Goal: Task Accomplishment & Management: Use online tool/utility

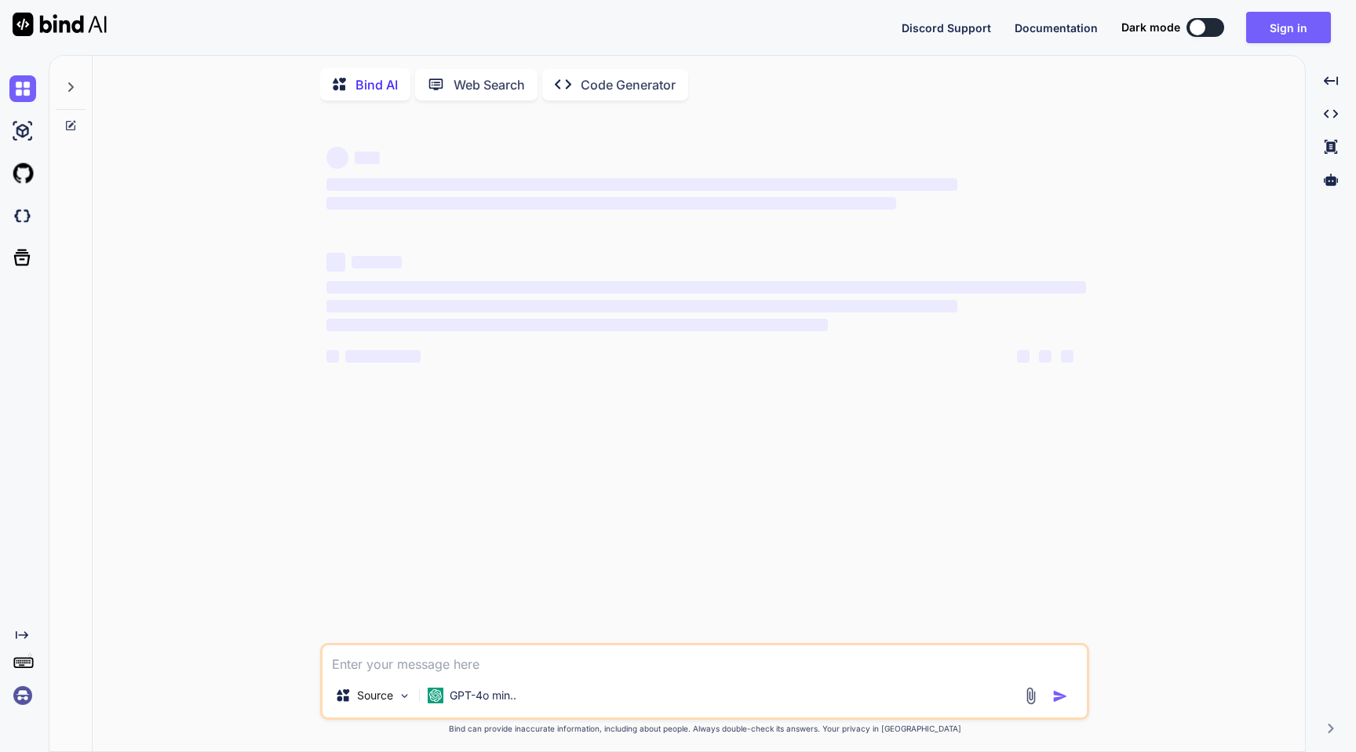
type textarea "x"
click at [1278, 31] on button "Sign in" at bounding box center [1288, 27] width 85 height 31
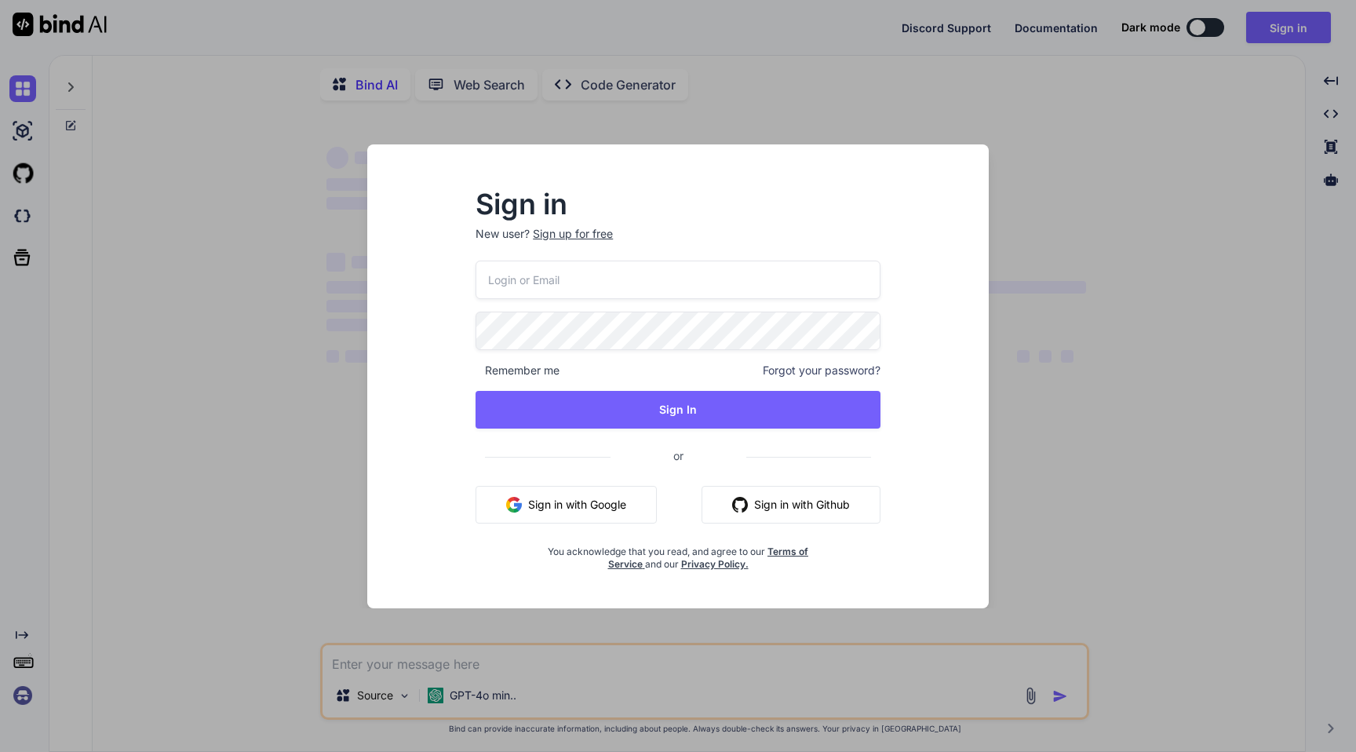
click at [696, 283] on input "email" at bounding box center [678, 280] width 405 height 38
click at [689, 283] on input "email" at bounding box center [678, 280] width 405 height 38
paste input "[PERSON_NAME][EMAIL_ADDRESS][DOMAIN_NAME]"
type input "[PERSON_NAME][EMAIL_ADDRESS][DOMAIN_NAME]"
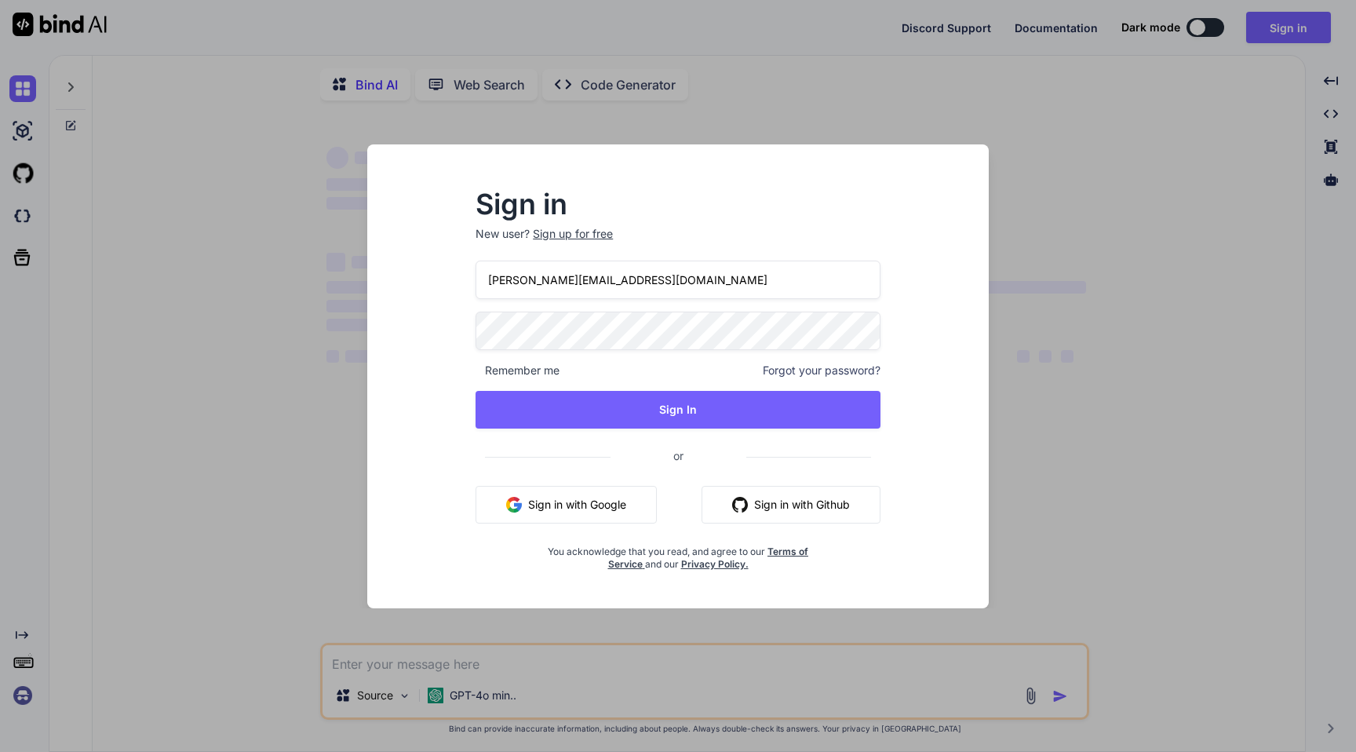
click at [685, 309] on div "nick-crooks-275@serf.me Remember me Forgot your password? Sign In or Sign in wi…" at bounding box center [678, 416] width 405 height 310
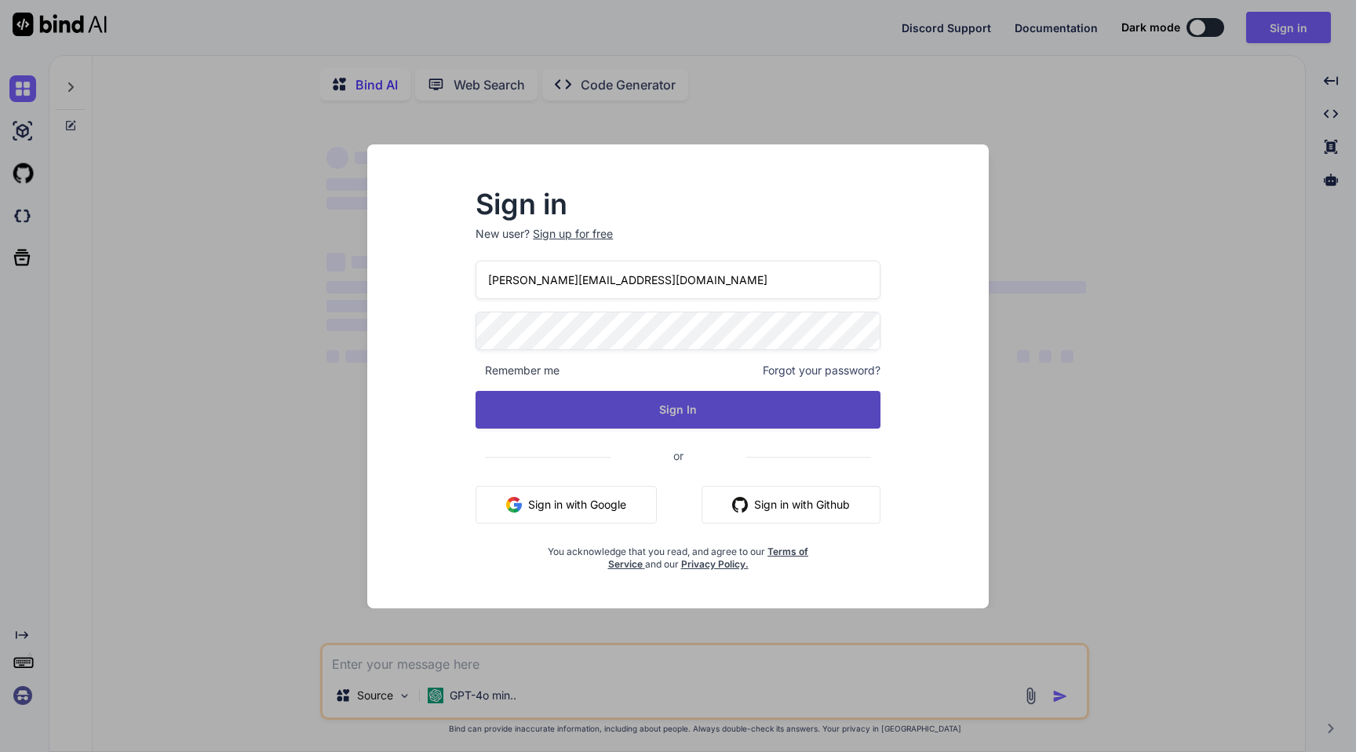
click at [649, 410] on button "Sign In" at bounding box center [678, 410] width 405 height 38
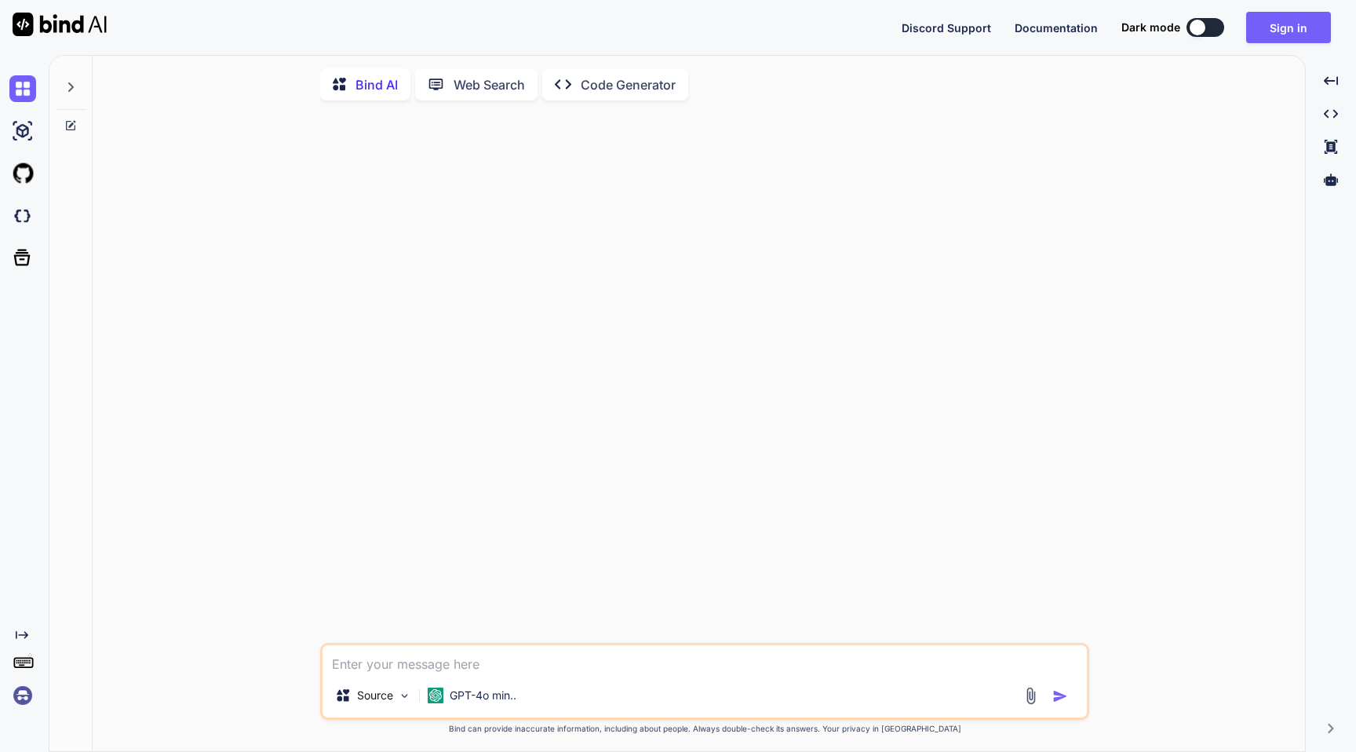
type textarea "x"
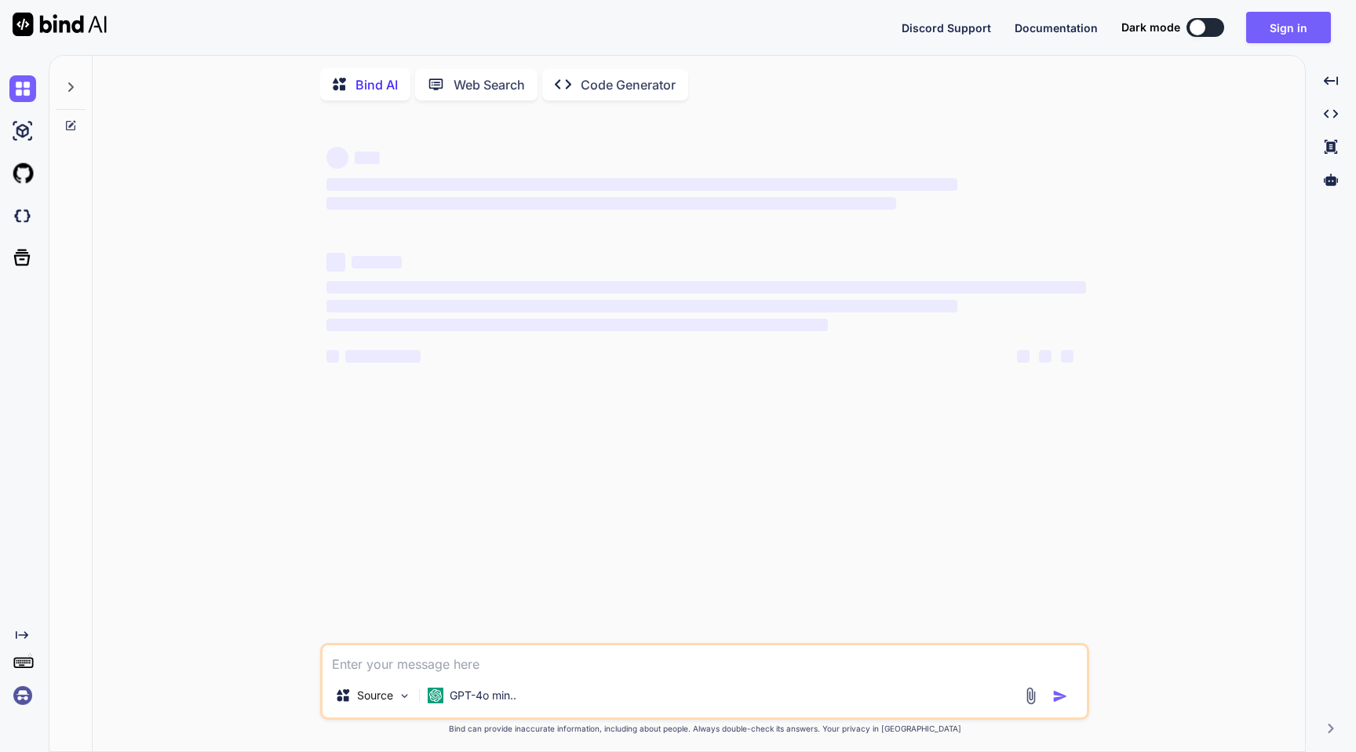
type textarea "x"
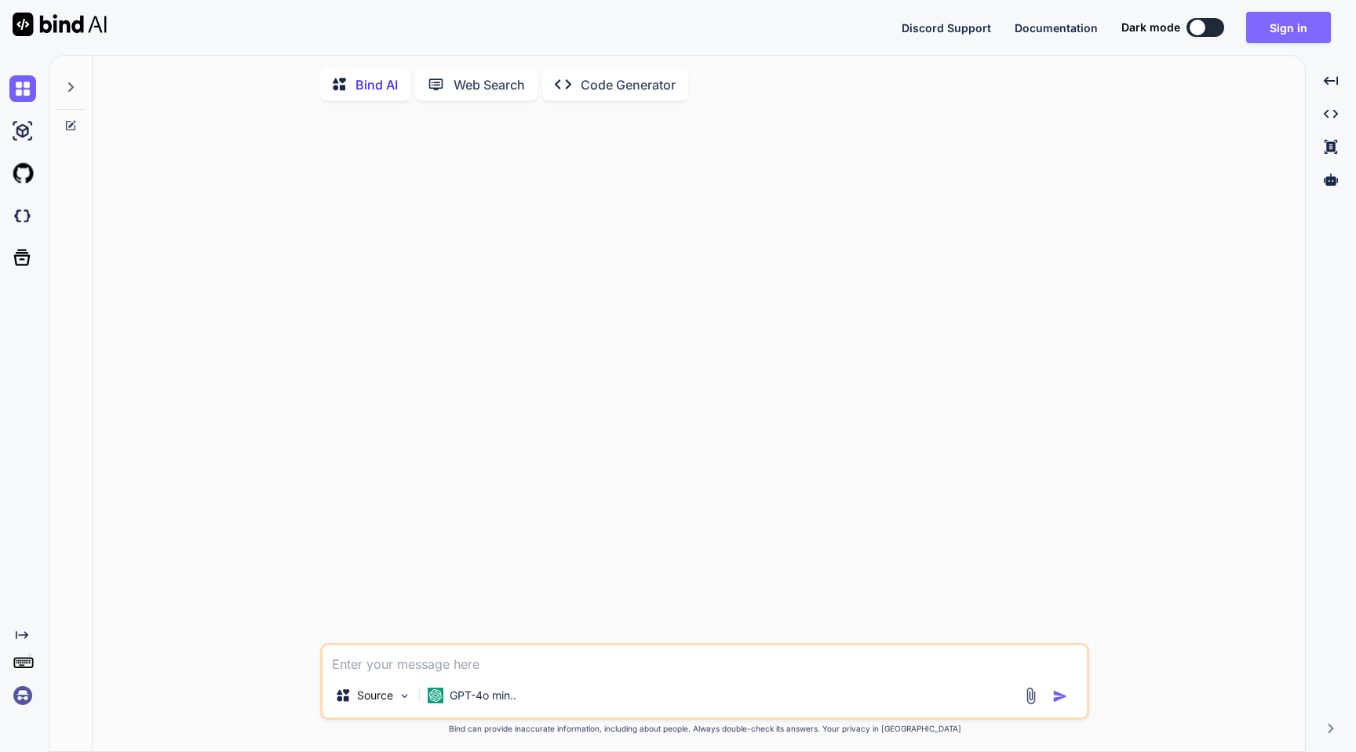
click at [1256, 28] on button "Sign in" at bounding box center [1288, 27] width 85 height 31
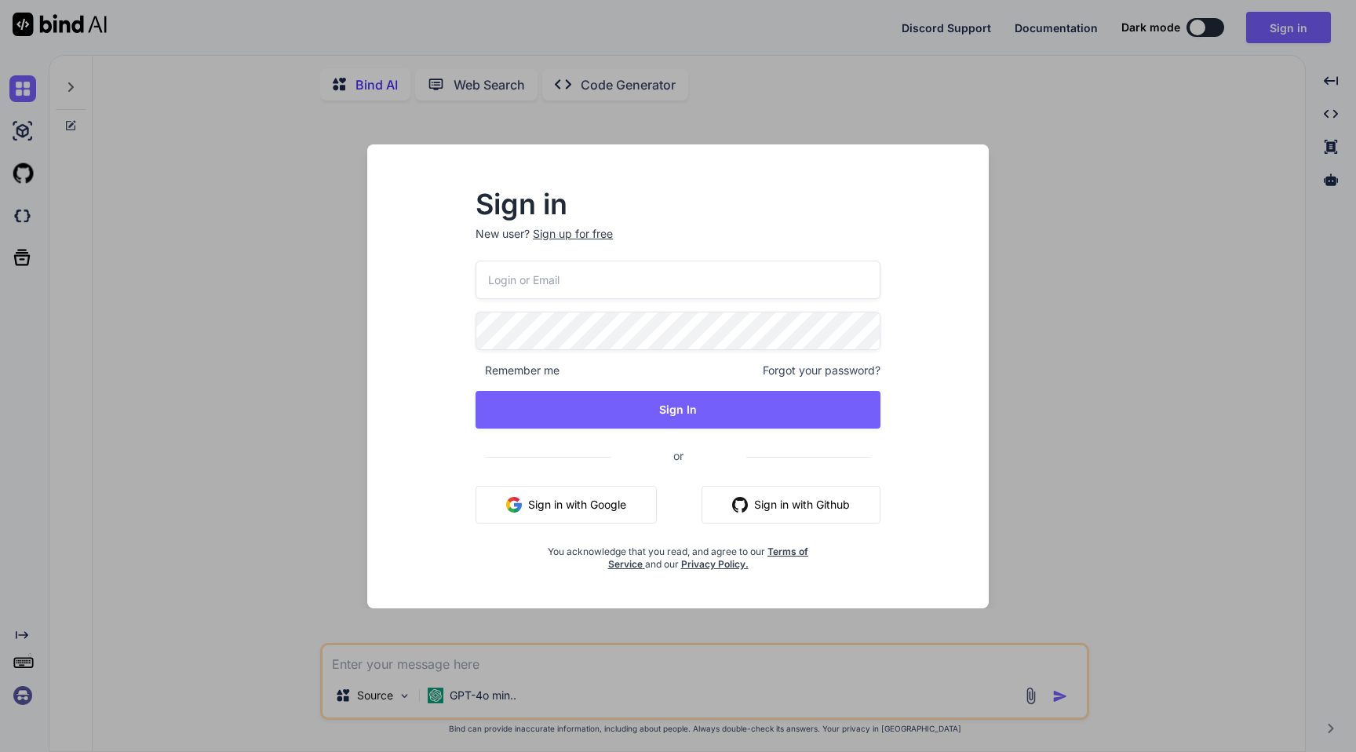
click at [658, 284] on input "email" at bounding box center [678, 280] width 405 height 38
paste input "[PERSON_NAME][EMAIL_ADDRESS][DOMAIN_NAME]"
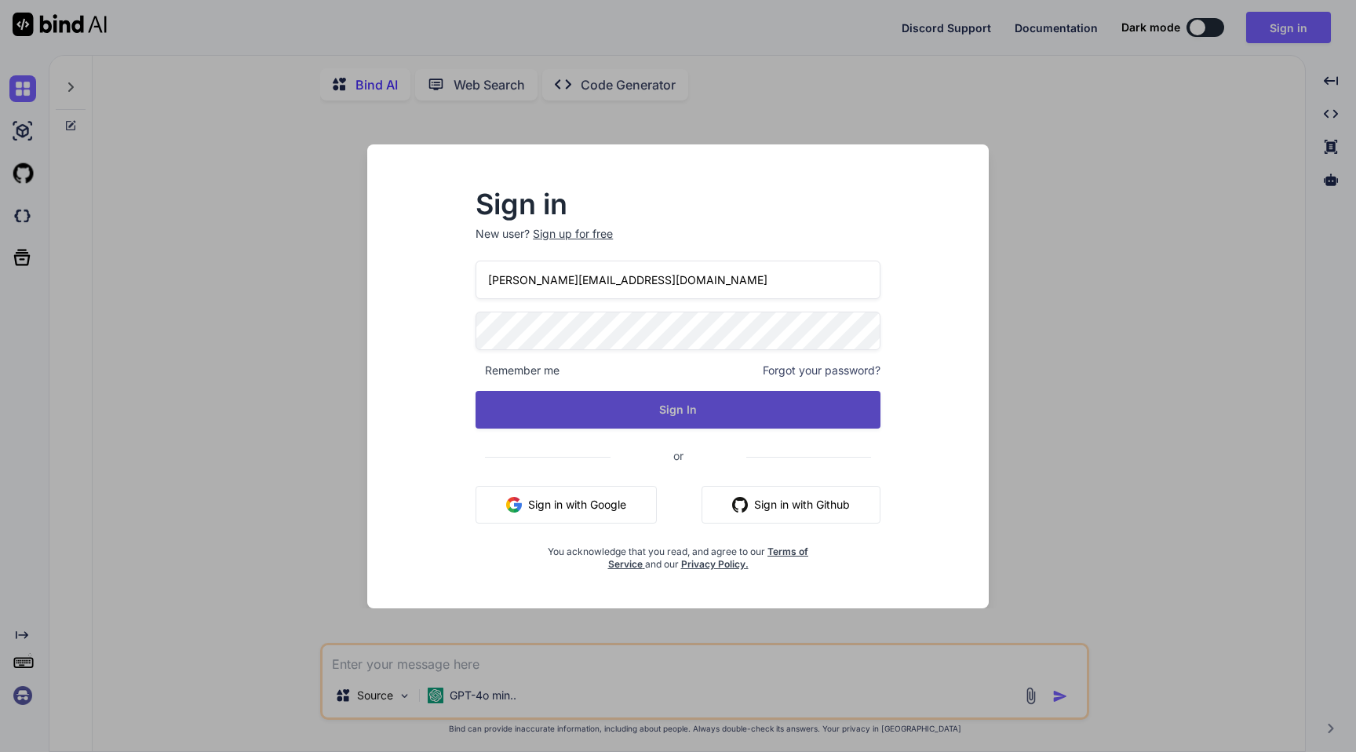
type input "[PERSON_NAME][EMAIL_ADDRESS][DOMAIN_NAME]"
click at [632, 412] on button "Sign In" at bounding box center [678, 410] width 405 height 38
